Goal: Transaction & Acquisition: Purchase product/service

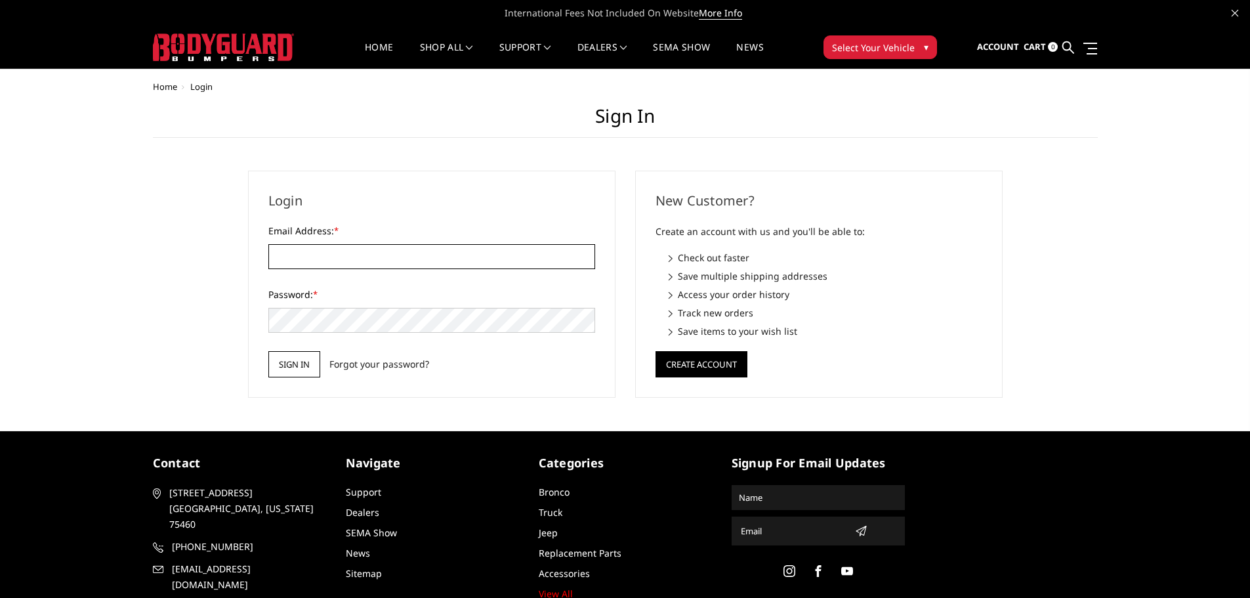
type input "[EMAIL_ADDRESS][DOMAIN_NAME]"
click at [307, 360] on input "Sign in" at bounding box center [294, 364] width 52 height 26
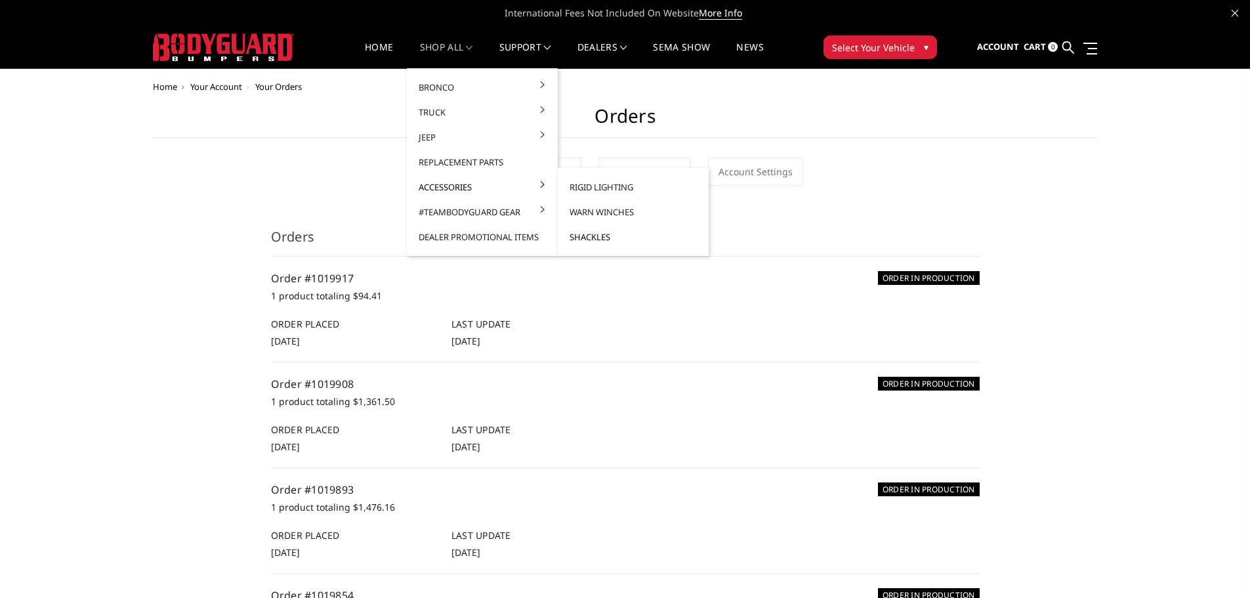
click at [584, 234] on link "Shackles" at bounding box center [633, 236] width 140 height 25
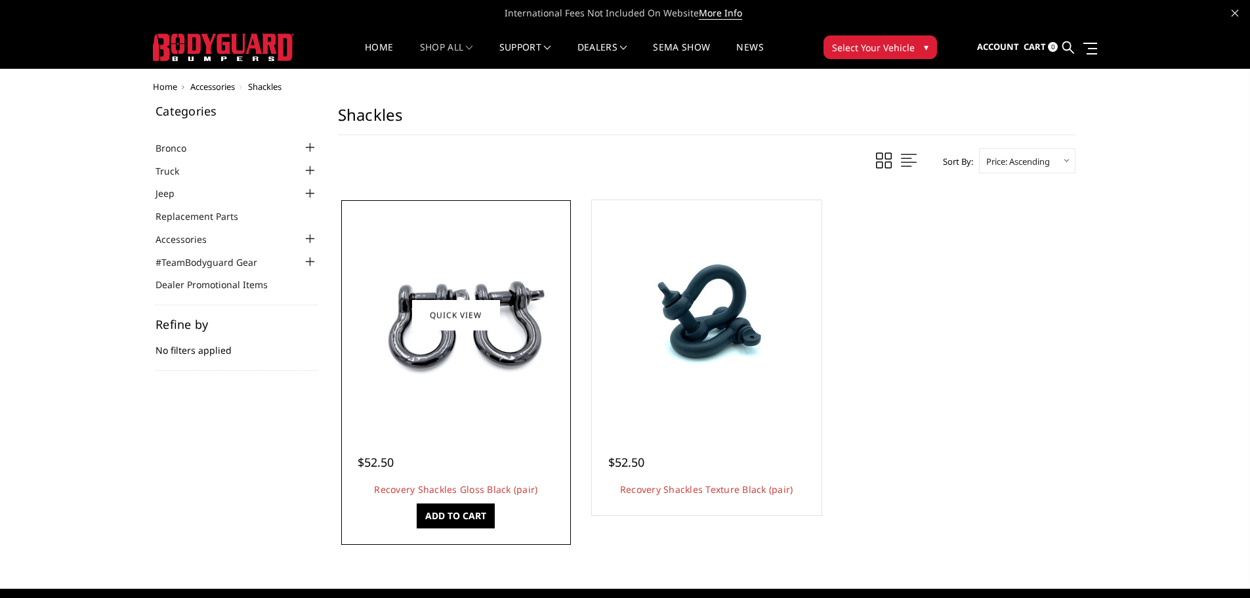
click at [455, 333] on img at bounding box center [456, 315] width 210 height 140
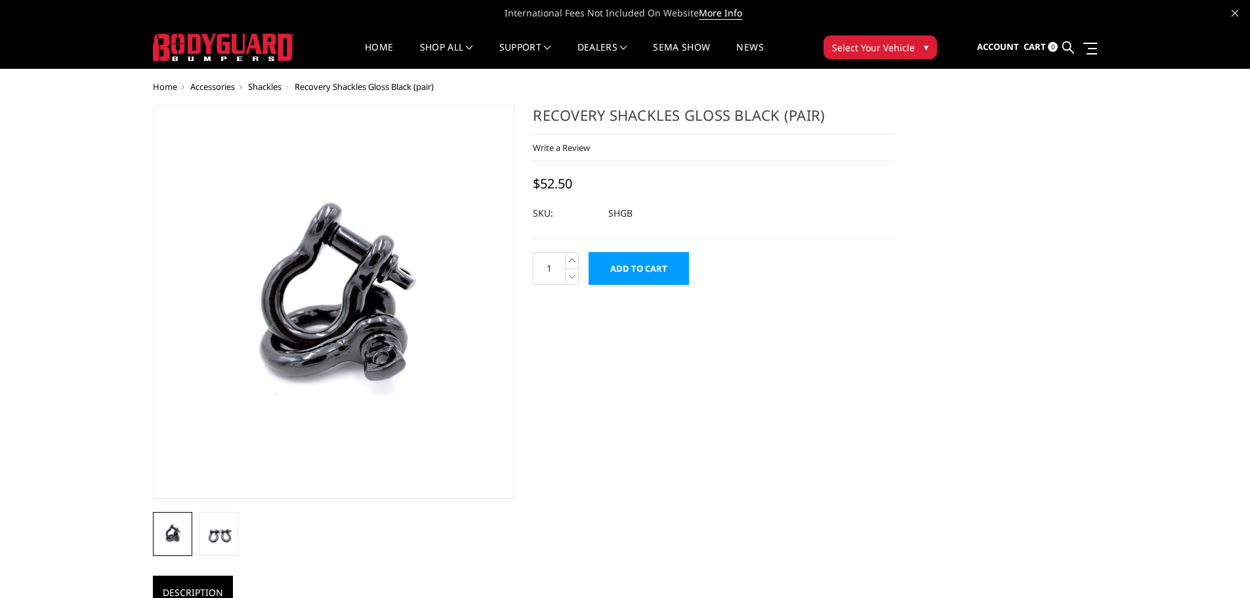
click at [638, 266] on input "Add to Cart" at bounding box center [638, 268] width 100 height 33
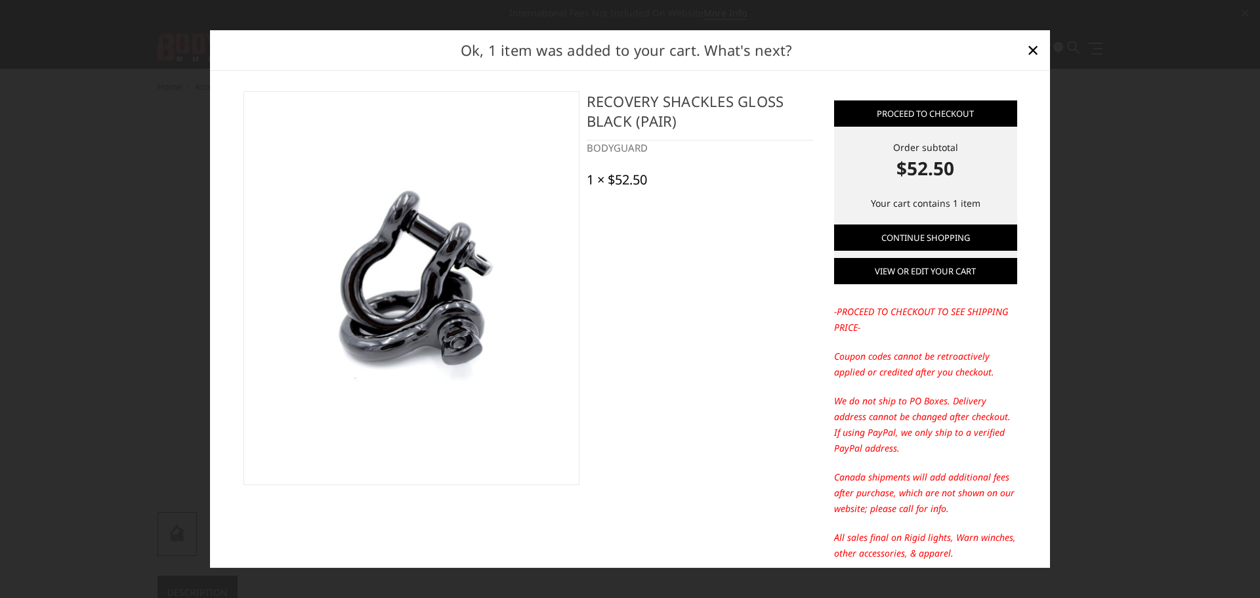
click at [912, 268] on link "View or edit your cart" at bounding box center [925, 271] width 183 height 26
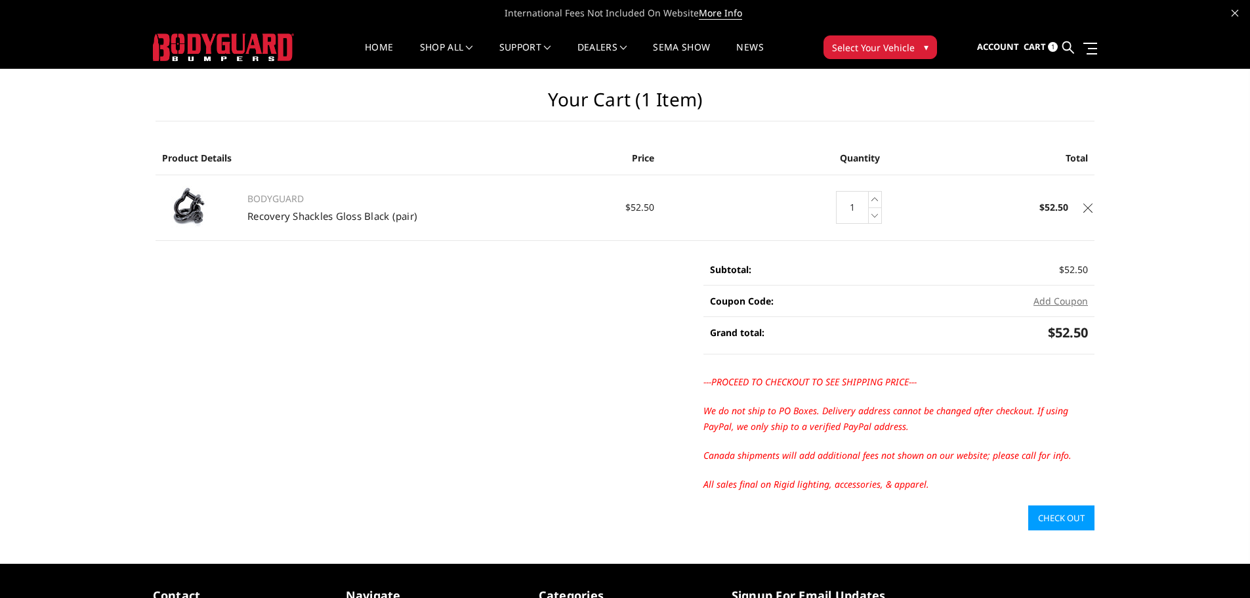
click at [1073, 523] on link "Check out" at bounding box center [1061, 517] width 66 height 25
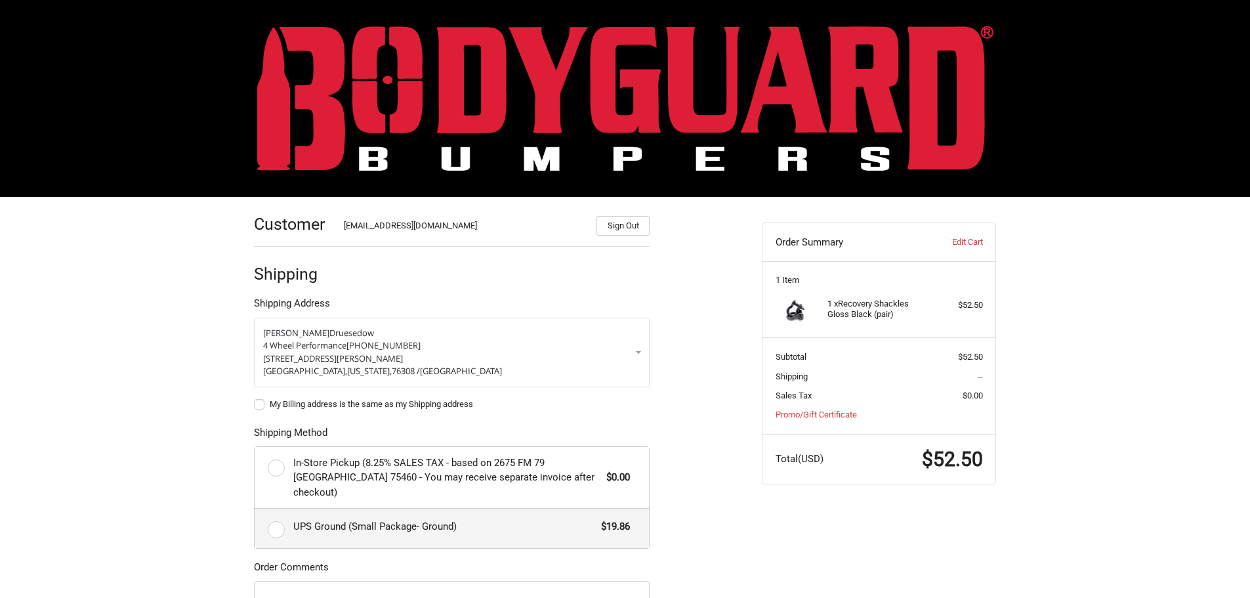
click at [406, 508] on label "UPS Ground (Small Package- Ground) $19.86" at bounding box center [452, 527] width 394 height 39
click at [255, 508] on input "UPS Ground (Small Package- Ground) $19.86" at bounding box center [255, 508] width 1 height 1
radio input "true"
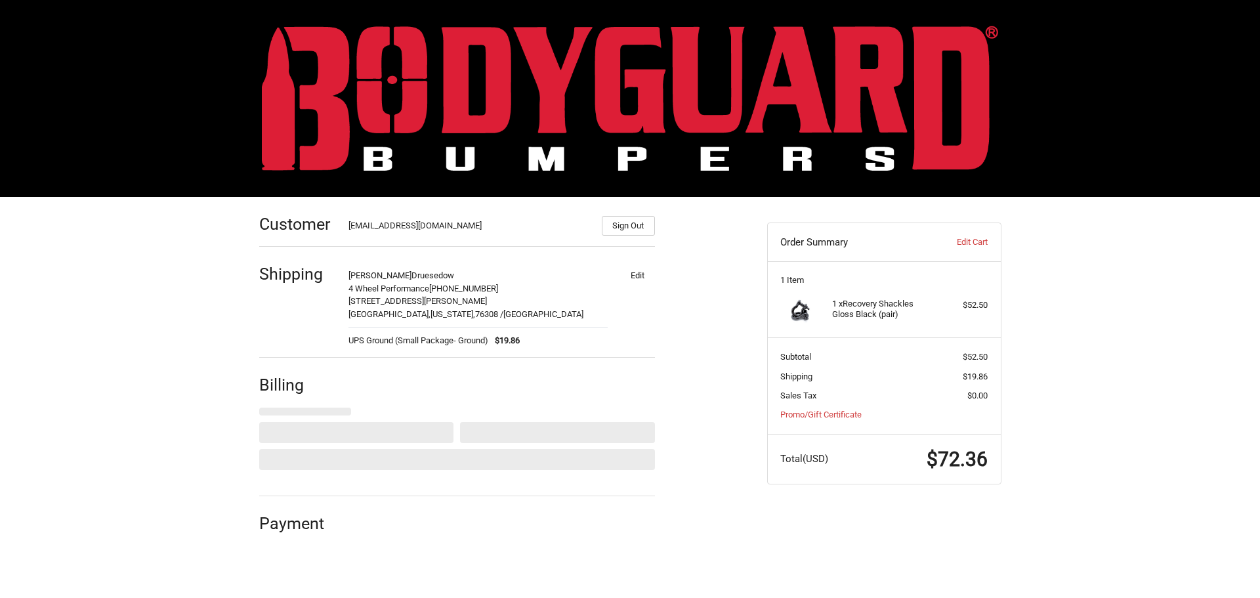
select select "US"
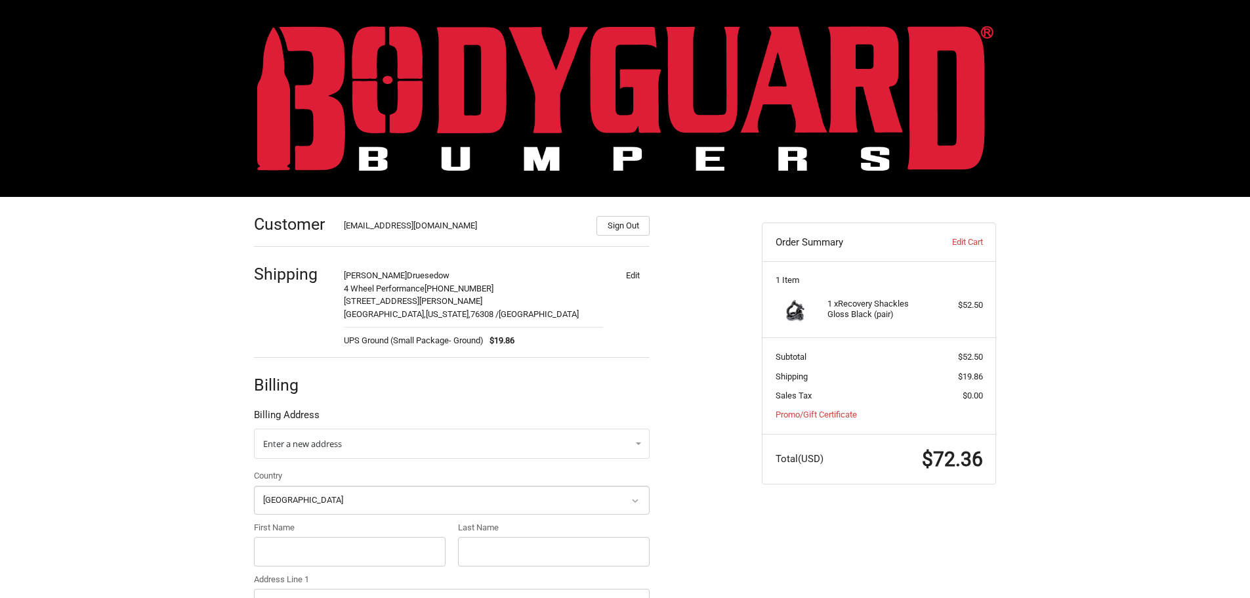
click at [411, 77] on img at bounding box center [625, 98] width 736 height 145
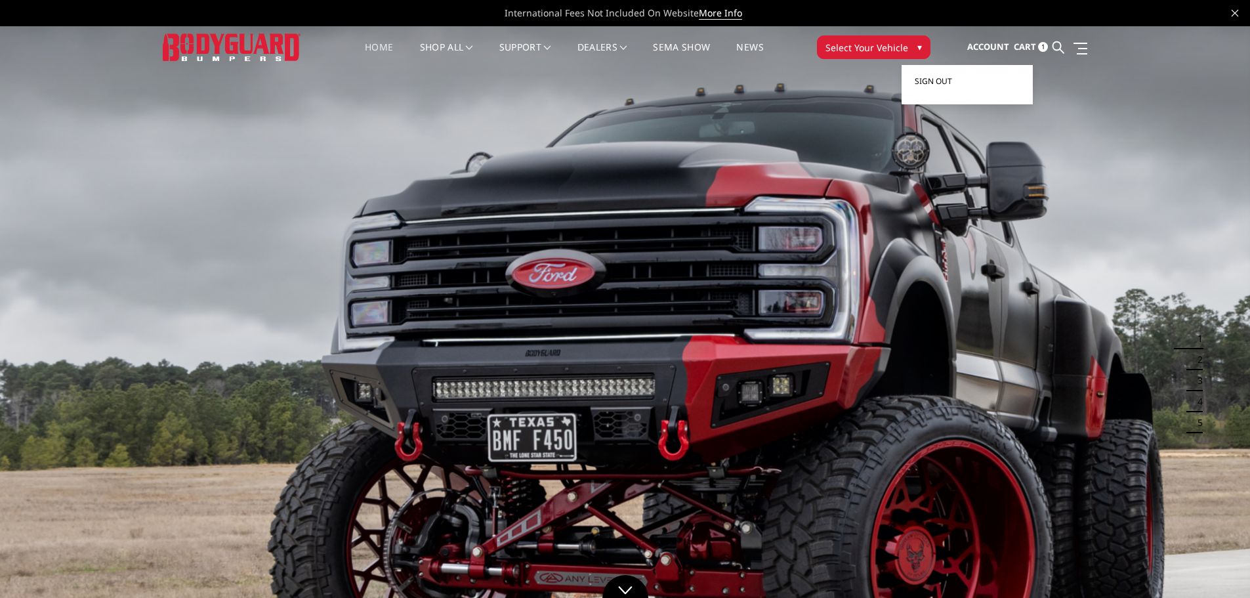
click at [952, 76] on span "Sign out" at bounding box center [932, 80] width 37 height 11
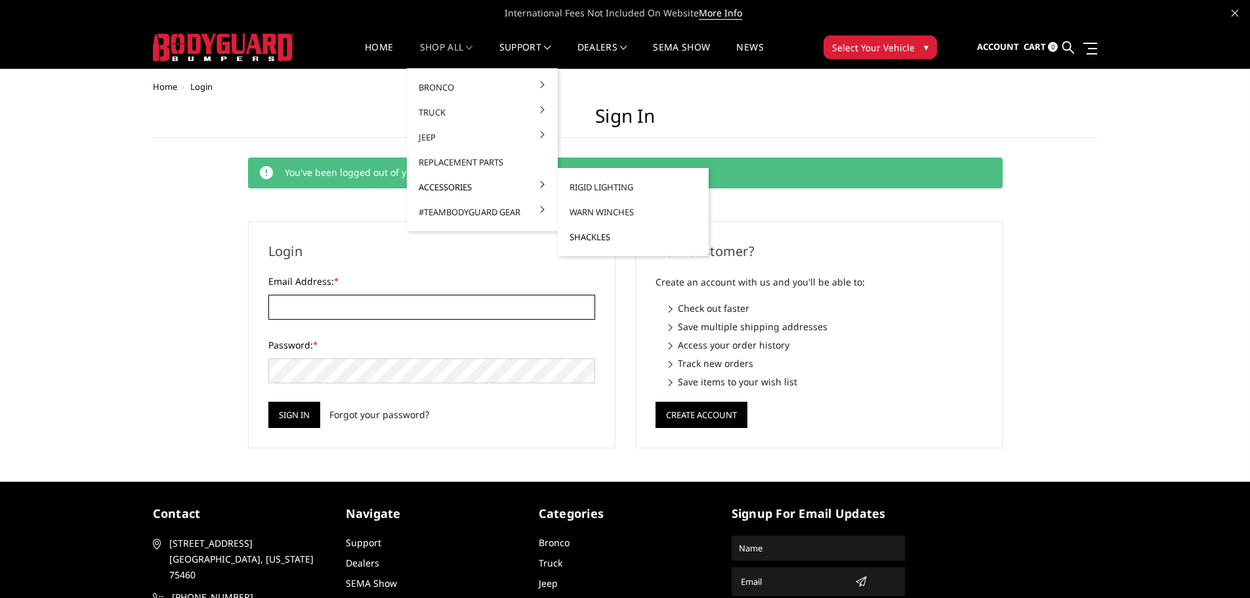
type input "customerservice@4wheelperformance.com"
click at [584, 233] on link "Shackles" at bounding box center [633, 236] width 140 height 25
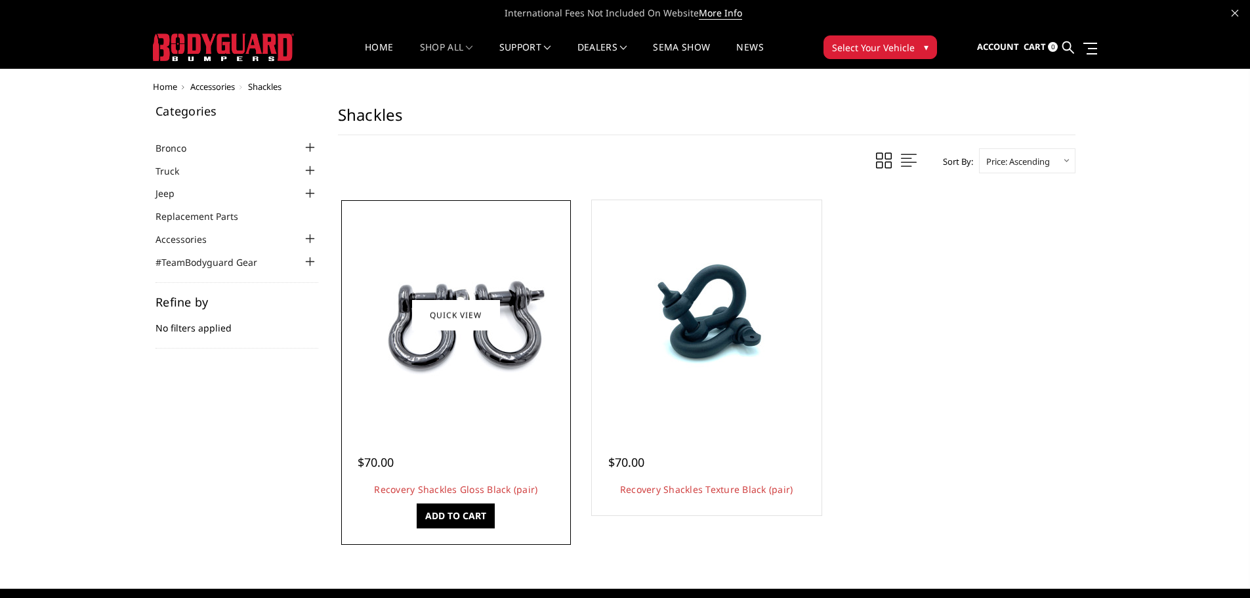
click at [427, 337] on img at bounding box center [456, 315] width 210 height 140
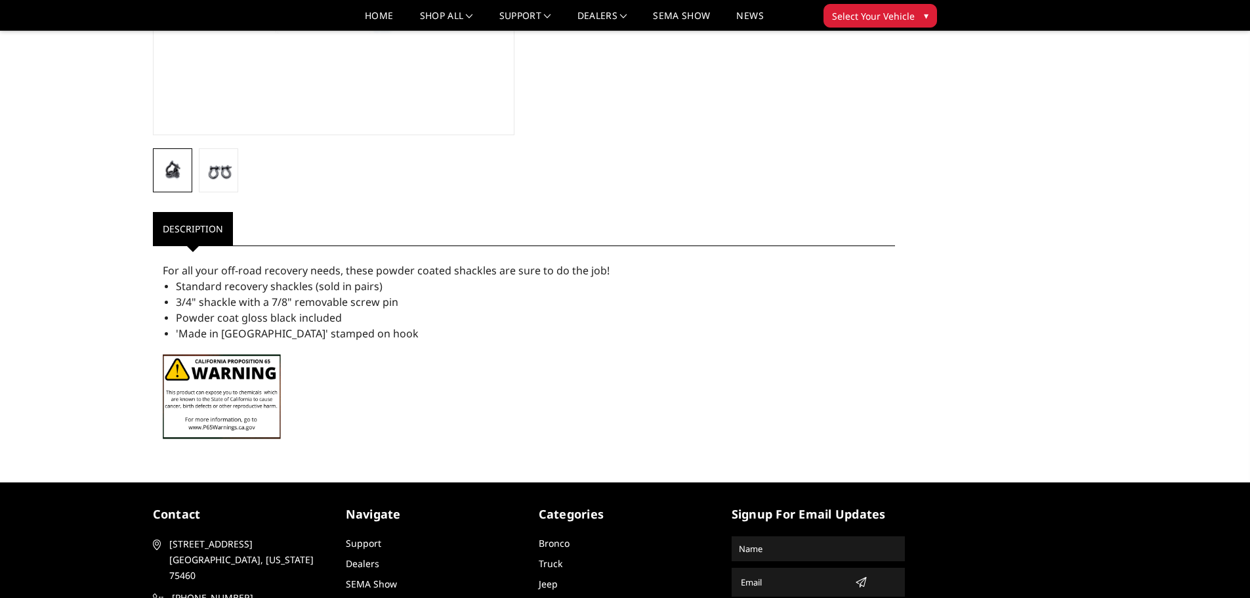
scroll to position [328, 0]
